Goal: Navigation & Orientation: Find specific page/section

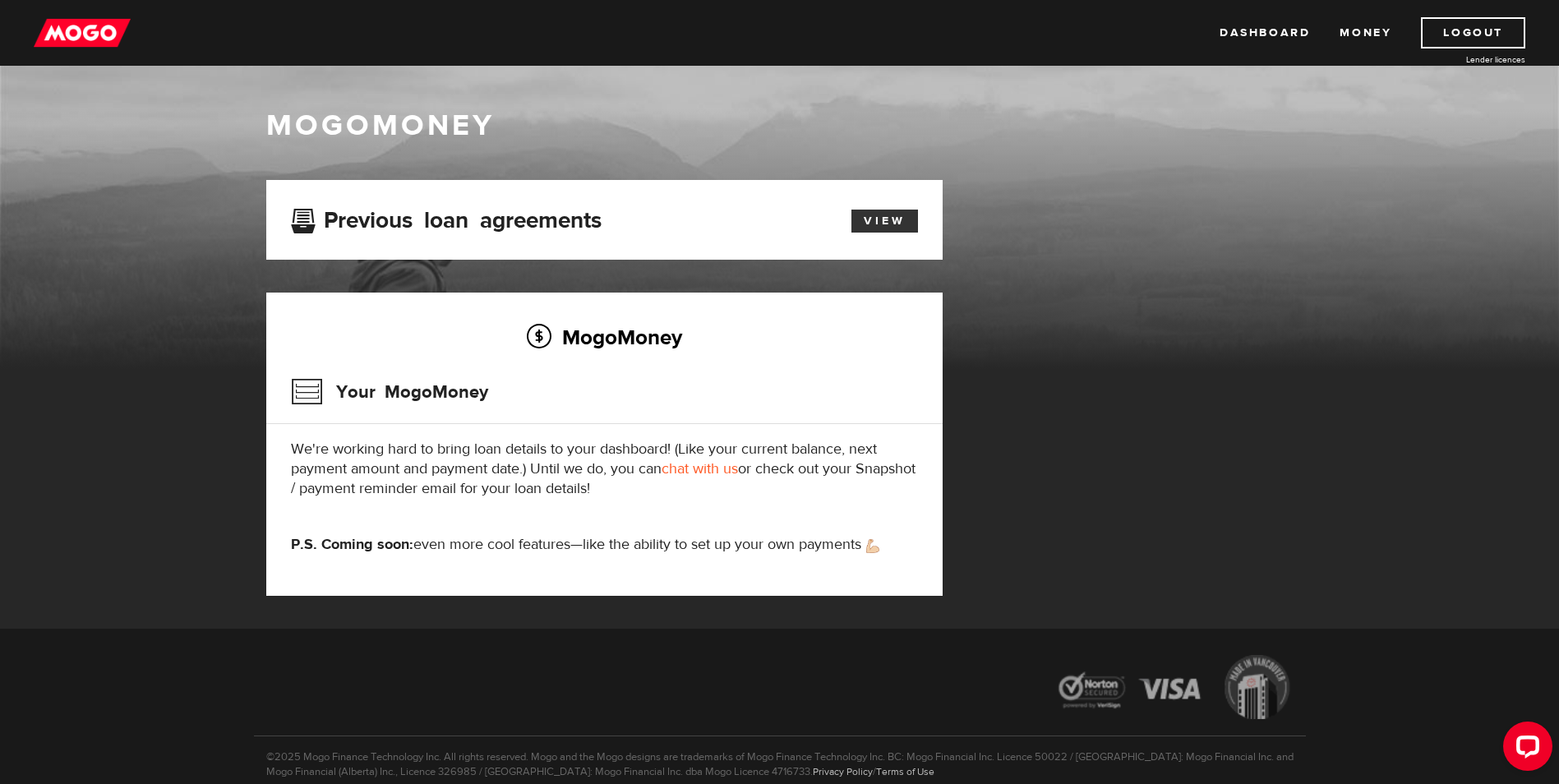
click at [893, 214] on link "View" at bounding box center [885, 222] width 67 height 23
click at [1471, 32] on link "Logout" at bounding box center [1473, 32] width 105 height 32
click at [1267, 29] on link "Dashboard" at bounding box center [1264, 32] width 90 height 32
click at [1260, 23] on link "Dashboard" at bounding box center [1264, 32] width 90 height 32
